Goal: Task Accomplishment & Management: Complete application form

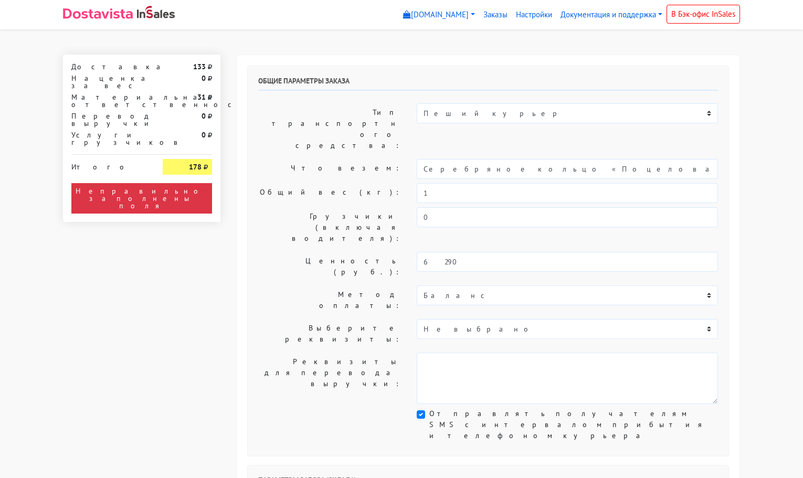
select select "11:00"
select select "21:00"
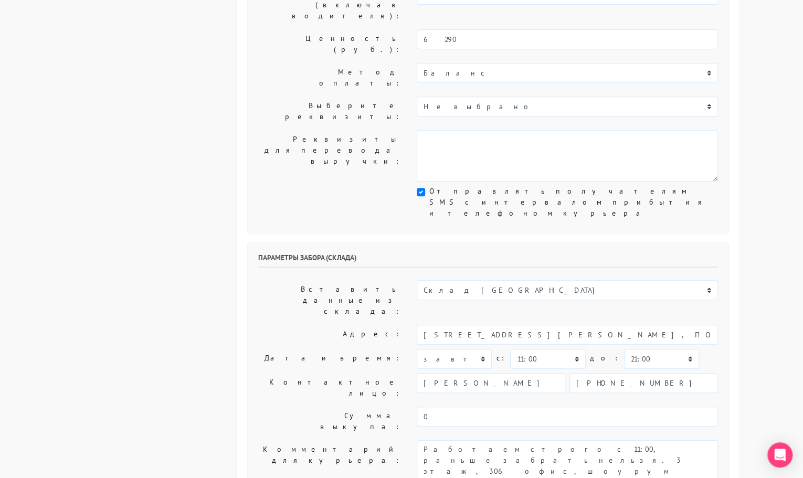
scroll to position [225, 0]
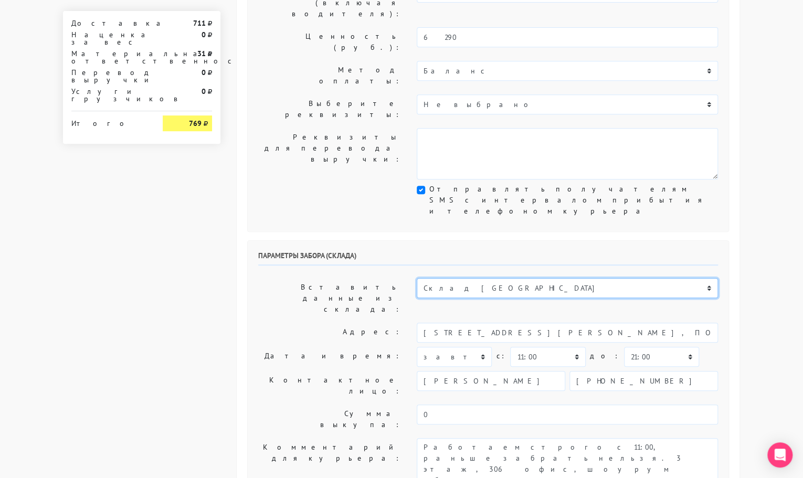
click at [453, 278] on select "Склад [GEOGRAPHIC_DATA] Склад [GEOGRAPHIC_DATA] [GEOGRAPHIC_DATA][PERSON_NAME] …" at bounding box center [567, 288] width 301 height 20
select select "1019"
click at [417, 278] on select "Склад [GEOGRAPHIC_DATA] Склад [GEOGRAPHIC_DATA] [GEOGRAPHIC_DATA][PERSON_NAME] …" at bounding box center [567, 288] width 301 height 20
type input "[STREET_ADDRESS][PERSON_NAME]"
type input "89251806702"
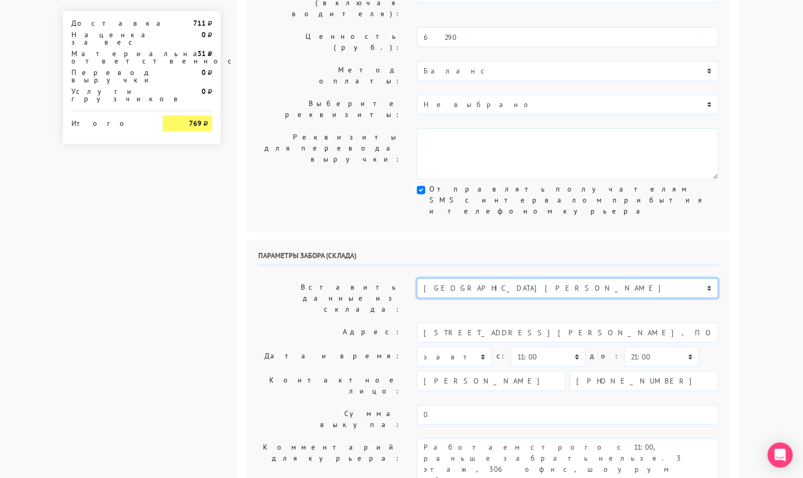
type textarea "Магазин серебряных украшений SBLESKOM (вход со стороны [GEOGRAPHIC_DATA])"
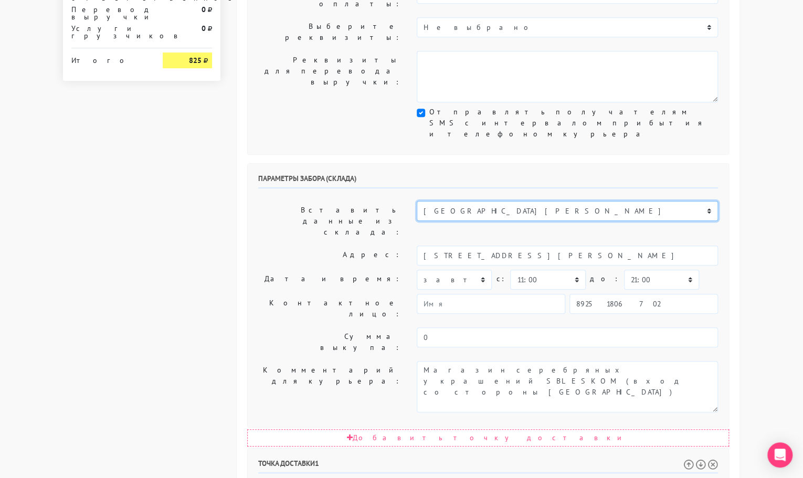
scroll to position [303, 0]
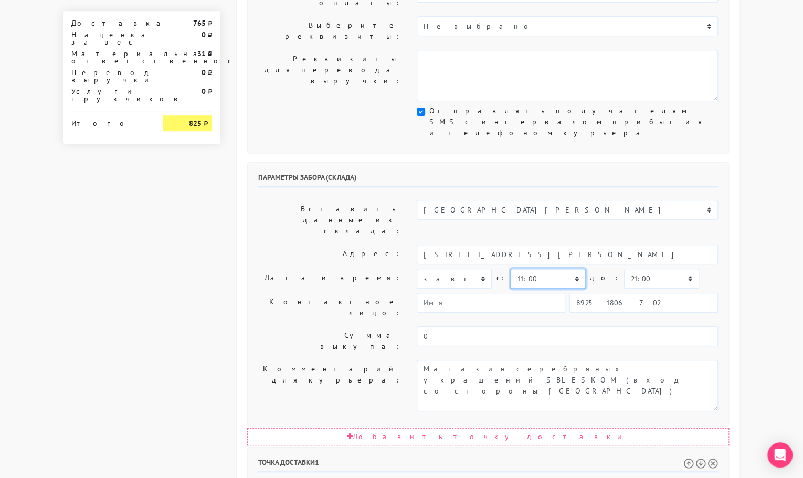
click at [528, 269] on select "00:00 00:30 01:00 01:30 02:00 02:30 03:00 03:30 04:00 04:30 05:00 05:30 06:00 0…" at bounding box center [547, 279] width 75 height 20
select select "17:30"
click at [510, 269] on select "00:00 00:30 01:00 01:30 02:00 02:30 03:00 03:30 04:00 04:30 05:00 05:30 06:00 0…" at bounding box center [547, 279] width 75 height 20
click at [624, 269] on select "00:00 00:30 01:00 01:30 02:00 02:30 03:00 03:30 04:00 04:30 05:00 05:30 06:00 0…" at bounding box center [661, 279] width 75 height 20
select select "18:00"
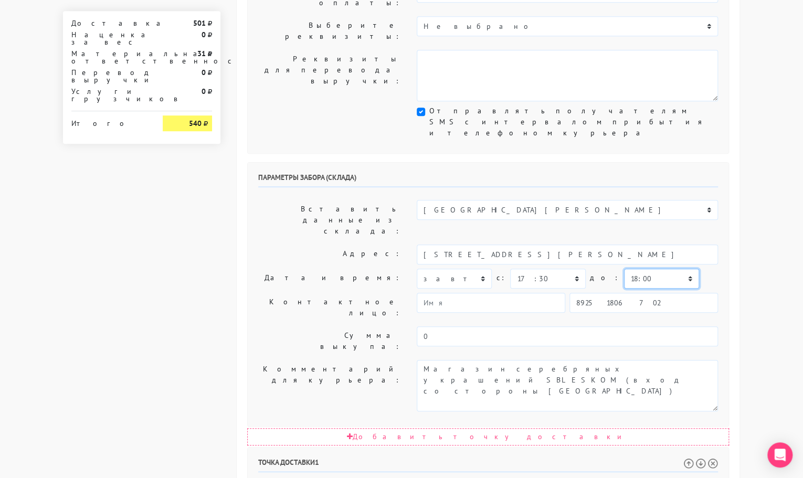
click at [624, 269] on select "00:00 00:30 01:00 01:30 02:00 02:30 03:00 03:30 04:00 04:30 05:00 05:30 06:00 0…" at bounding box center [661, 279] width 75 height 20
drag, startPoint x: 656, startPoint y: 376, endPoint x: 573, endPoint y: 377, distance: 83.5
drag, startPoint x: 559, startPoint y: 375, endPoint x: 646, endPoint y: 372, distance: 87.2
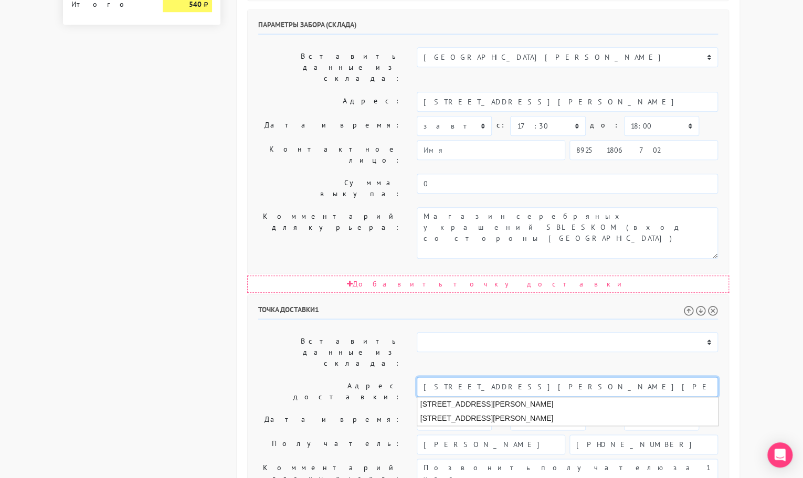
scroll to position [457, 0]
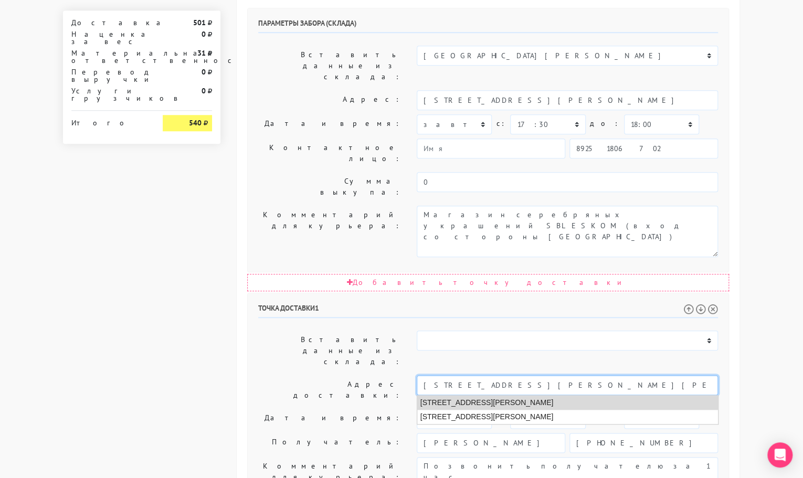
click at [513, 396] on li "Москва, улица Маршала Федоренко, 8 к1" at bounding box center [567, 403] width 301 height 14
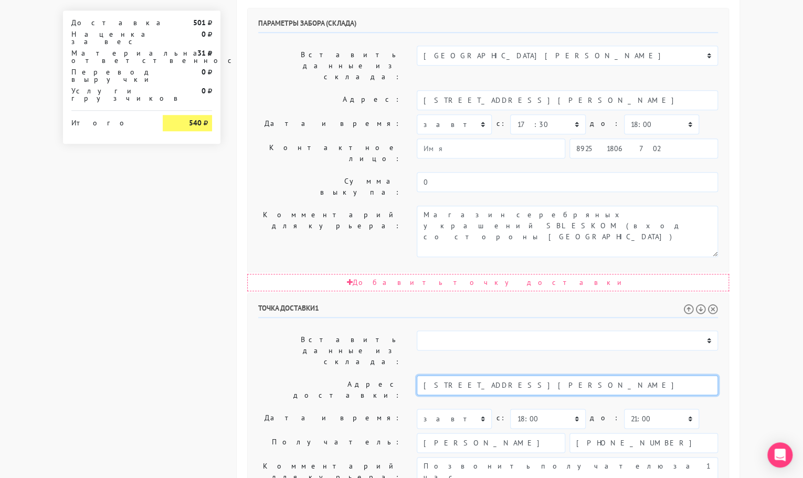
type input "Москва, улица Маршала Федоренко, 8 к1"
click at [368, 457] on label "Комментарий для курьера:" at bounding box center [329, 482] width 159 height 51
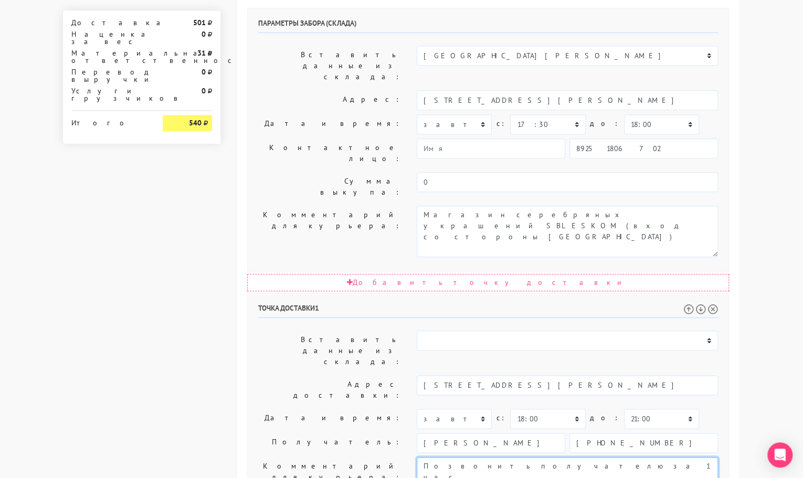
click at [549, 457] on textarea "Позвонить получателю за 1 час." at bounding box center [567, 482] width 301 height 51
paste textarea "ка.80, домофон: 80к5288"
click at [429, 457] on textarea "Позвонить получателю за 1 час." at bounding box center [567, 482] width 301 height 51
type textarea "Позвонить получателю за 1 час. кв.80, домофон: 80к5288"
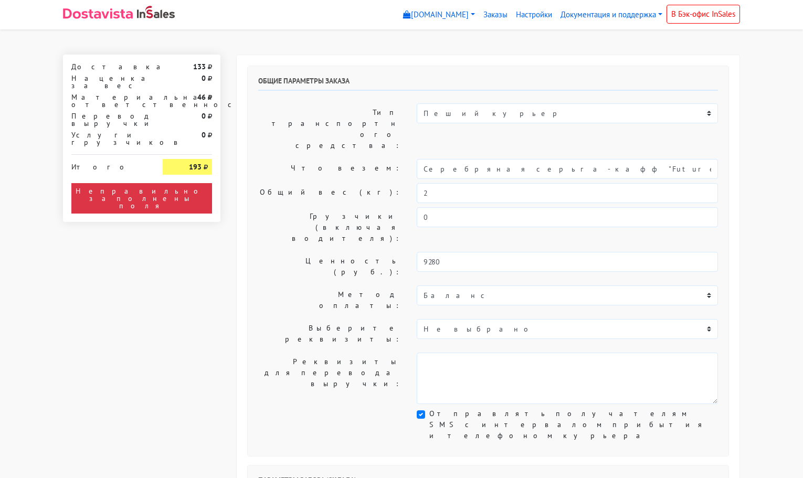
select select "11:00"
select select "21:00"
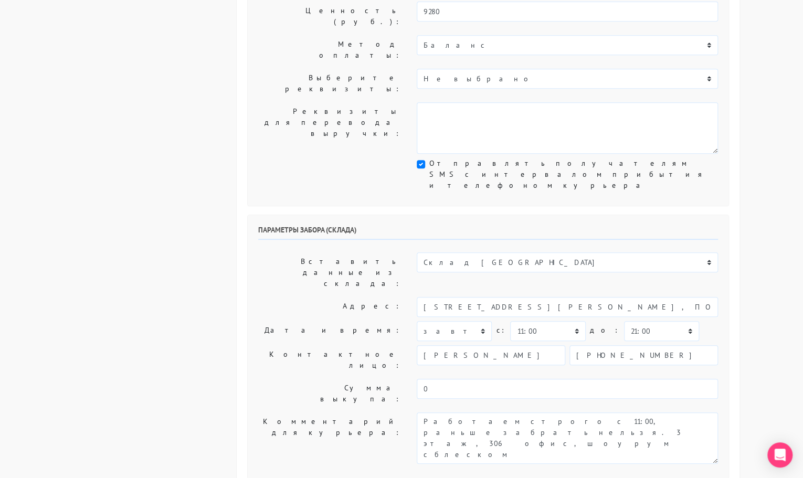
scroll to position [252, 0]
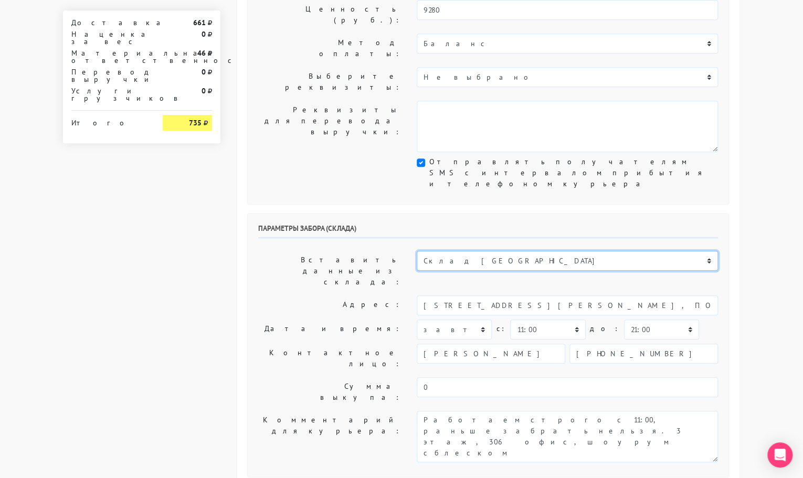
click at [461, 251] on select "Склад [GEOGRAPHIC_DATA] Склад [GEOGRAPHIC_DATA] [GEOGRAPHIC_DATA][PERSON_NAME] …" at bounding box center [567, 261] width 301 height 20
select select "1019"
click at [417, 251] on select "Склад [GEOGRAPHIC_DATA] Склад [GEOGRAPHIC_DATA] [GEOGRAPHIC_DATA][PERSON_NAME] …" at bounding box center [567, 261] width 301 height 20
type input "[STREET_ADDRESS][PERSON_NAME]"
type input "89251806702"
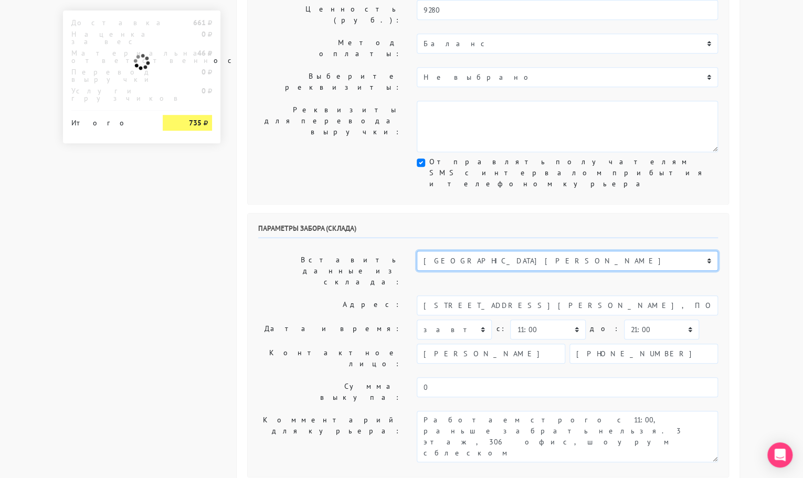
type textarea "Магазин серебряных украшений SBLESKOM (вход со стороны [GEOGRAPHIC_DATA])"
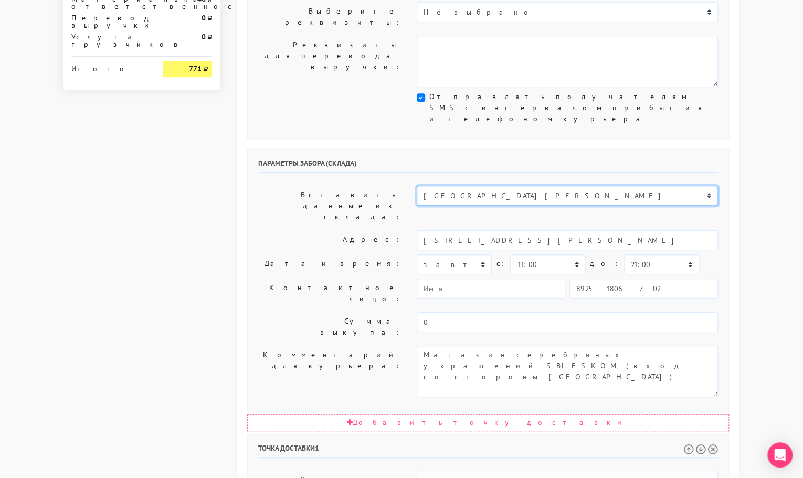
scroll to position [327, 0]
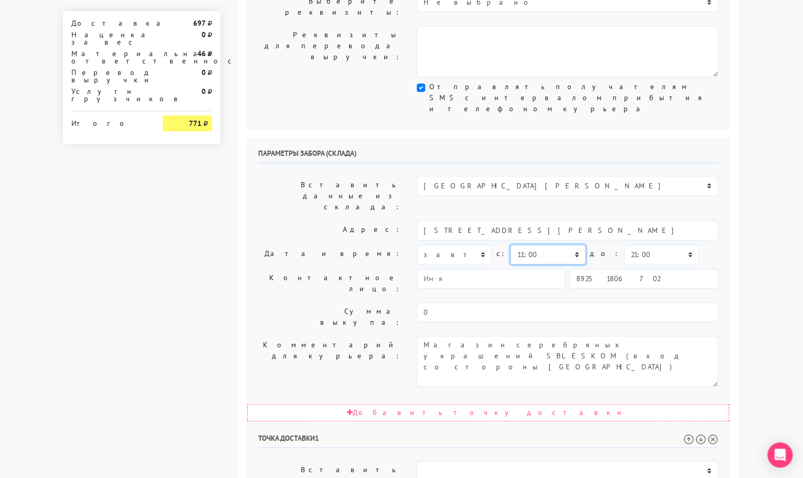
click at [549, 245] on select "00:00 00:30 01:00 01:30 02:00 02:30 03:00 03:30 04:00 04:30 05:00 05:30 06:00 0…" at bounding box center [547, 255] width 75 height 20
click at [510, 245] on select "00:00 00:30 01:00 01:30 02:00 02:30 03:00 03:30 04:00 04:30 05:00 05:30 06:00 0…" at bounding box center [547, 255] width 75 height 20
click at [557, 245] on select "00:00 00:30 01:00 01:30 02:00 02:30 03:00 03:30 04:00 04:30 05:00 05:30 06:00 0…" at bounding box center [547, 255] width 75 height 20
select select "17:30"
click at [510, 245] on select "00:00 00:30 01:00 01:30 02:00 02:30 03:00 03:30 04:00 04:30 05:00 05:30 06:00 0…" at bounding box center [547, 255] width 75 height 20
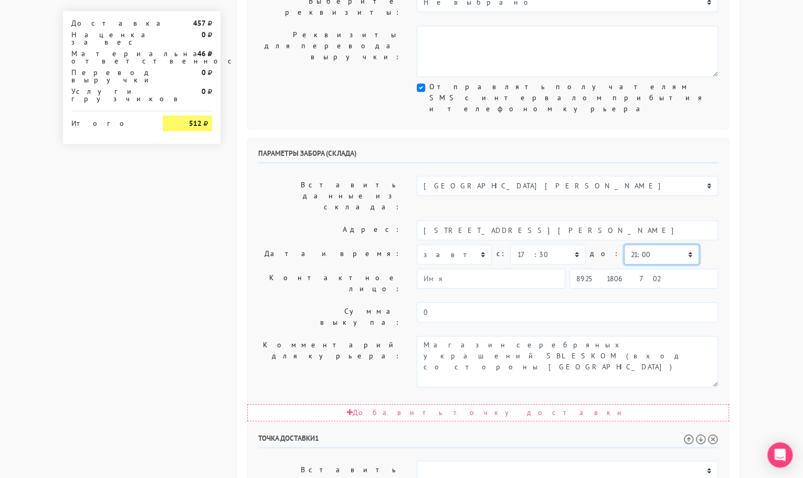
click at [643, 245] on select "00:00 00:30 01:00 01:30 02:00 02:30 03:00 03:30 04:00 04:30 05:00 05:30 06:00 0…" at bounding box center [661, 255] width 75 height 20
select select "18:00"
click at [624, 245] on select "00:00 00:30 01:00 01:30 02:00 02:30 03:00 03:30 04:00 04:30 05:00 05:30 06:00 0…" at bounding box center [661, 255] width 75 height 20
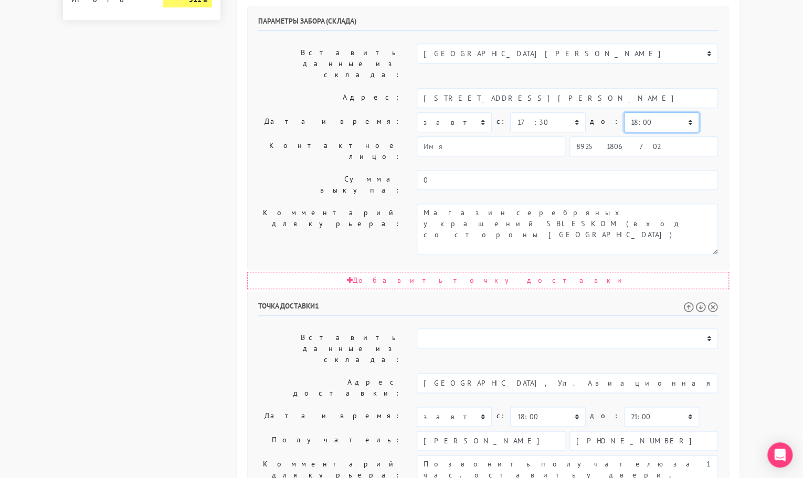
scroll to position [464, 0]
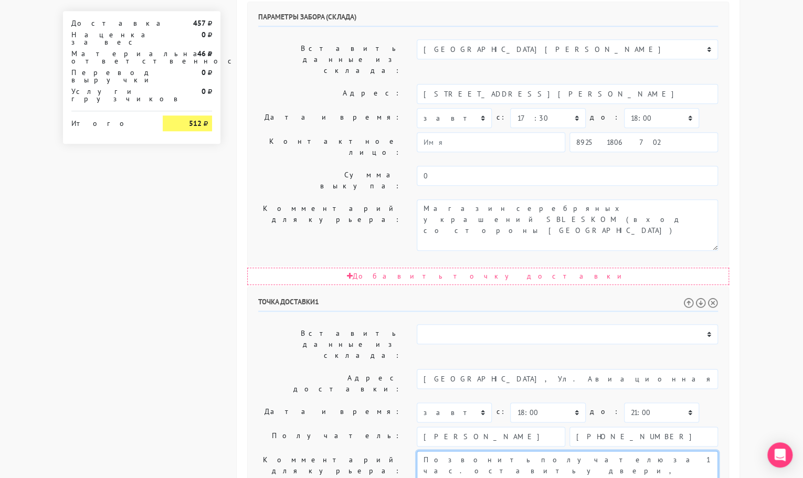
click at [664, 451] on textarea "Позвонить получателю за 1 час. оставить у двери, если не будет дома" at bounding box center [567, 476] width 301 height 51
click at [525, 451] on textarea "Позвонить получателю за 1 час. оставить у двери, если не будет дома" at bounding box center [567, 476] width 301 height 51
type textarea "Позвонить получателю за 1 час. оставить у двери, если не будет дома"
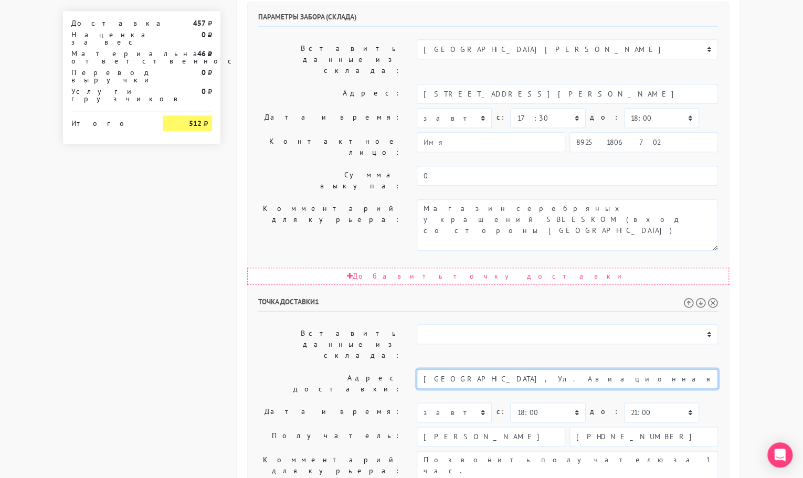
drag, startPoint x: 543, startPoint y: 213, endPoint x: 513, endPoint y: 214, distance: 29.9
click at [513, 369] on input "[GEOGRAPHIC_DATA], Ул. Авиационная 77 кв. 207" at bounding box center [567, 379] width 301 height 20
click at [525, 369] on input "[GEOGRAPHIC_DATA], Ул. Авиационная 77 кв. 207" at bounding box center [567, 379] width 301 height 20
drag, startPoint x: 536, startPoint y: 215, endPoint x: 513, endPoint y: 217, distance: 22.6
click at [513, 369] on input "[GEOGRAPHIC_DATA], Ул. Авиационная 77 кв. 207" at bounding box center [567, 379] width 301 height 20
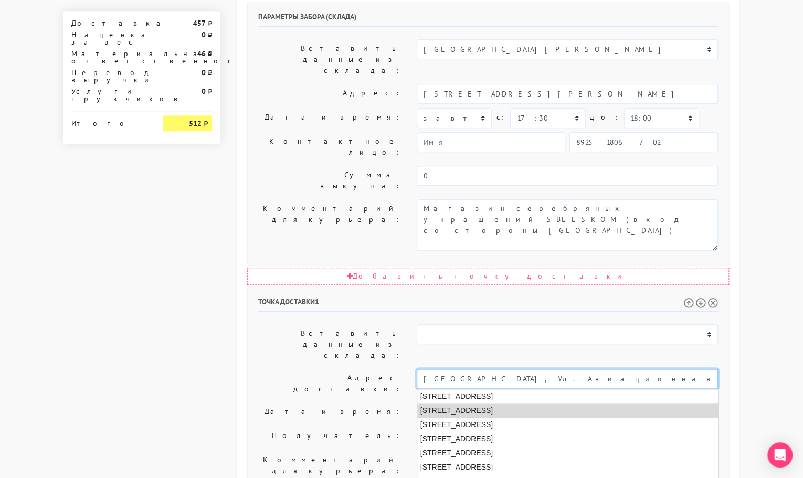
click at [537, 404] on li "[STREET_ADDRESS]" at bounding box center [567, 411] width 301 height 14
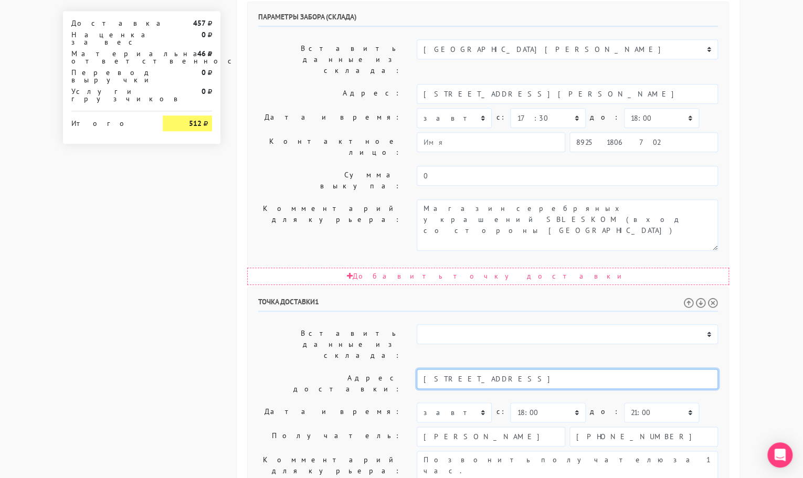
type input "[STREET_ADDRESS]"
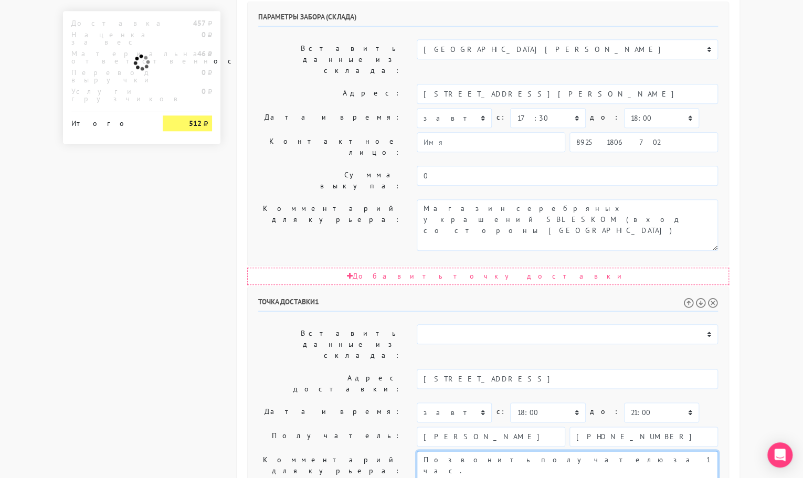
click at [552, 451] on textarea "Позвонить получателю за 1 час. оставить у двери, если не будет дома" at bounding box center [567, 476] width 301 height 51
paste textarea "кв. 207"
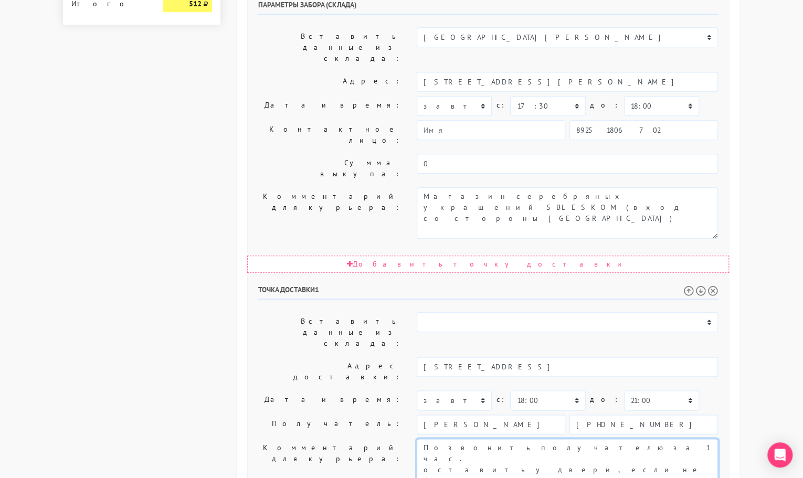
scroll to position [486, 0]
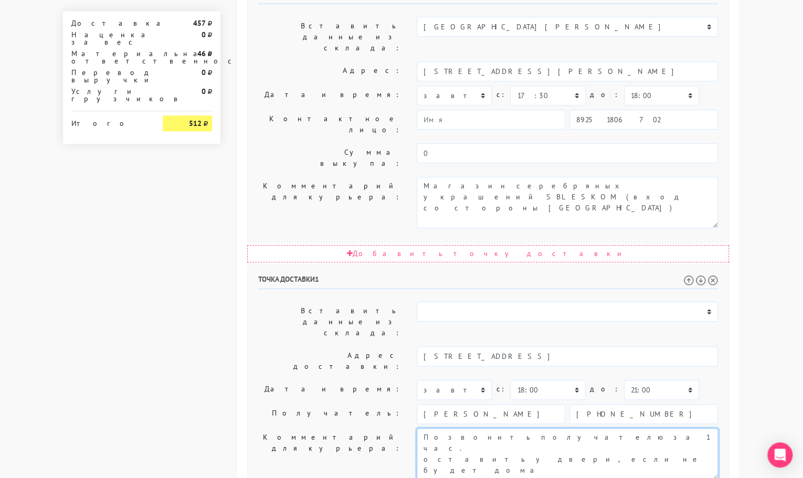
type textarea "Позвонить получателю за 1 час. оставить у двери, если не будет дома кв. 207"
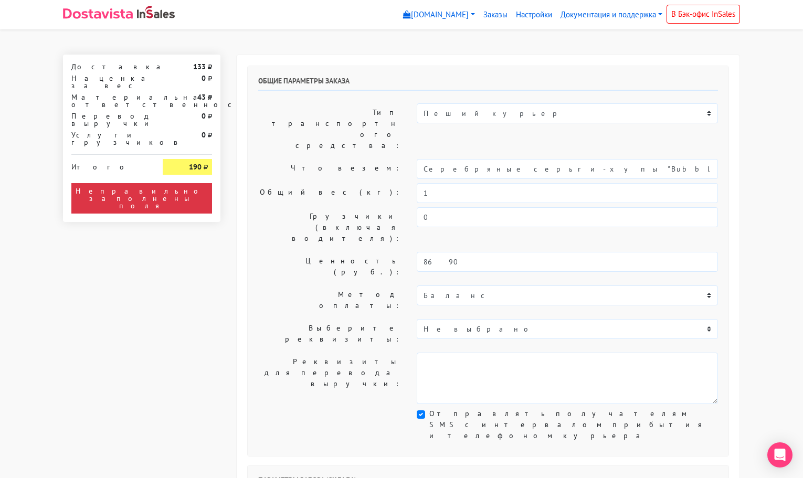
select select "11:00"
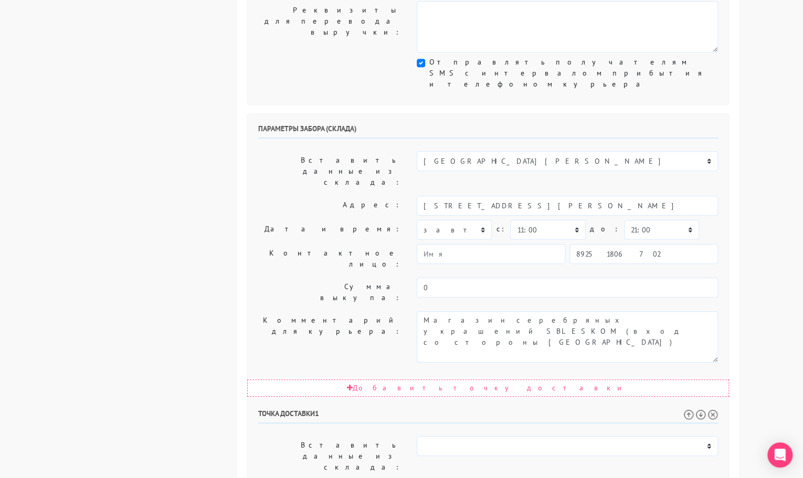
scroll to position [363, 0]
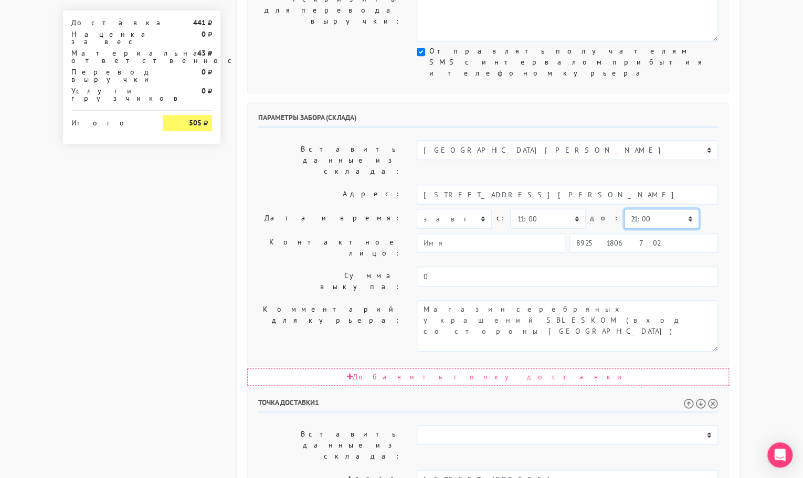
click at [640, 209] on select "00:00 00:30 01:00 01:30 02:00 02:30 03:00 03:30 04:00 04:30 05:00 05:30 06:00 0…" at bounding box center [661, 219] width 75 height 20
select select "11:30"
click at [624, 209] on select "00:00 00:30 01:00 01:30 02:00 02:30 03:00 03:30 04:00 04:30 05:00 05:30 06:00 0…" at bounding box center [661, 219] width 75 height 20
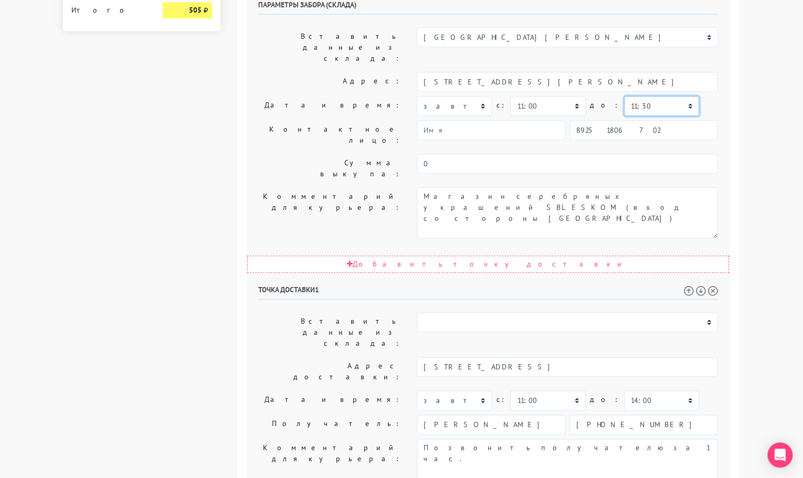
scroll to position [486, 0]
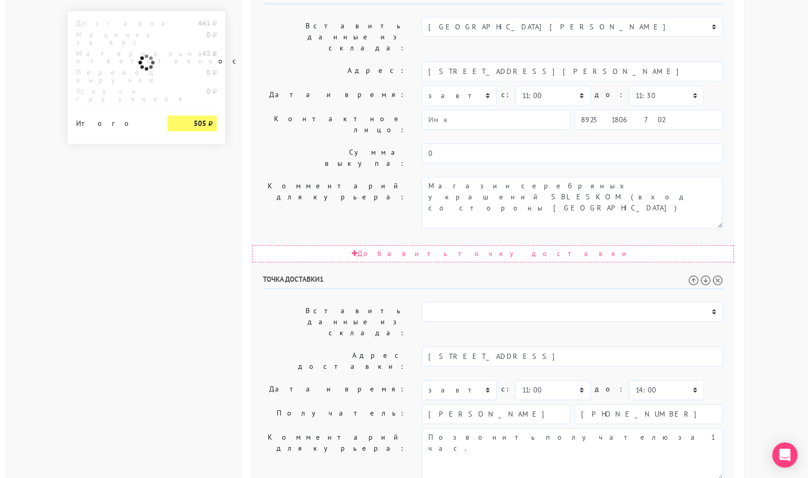
scroll to position [0, 0]
